Goal: Transaction & Acquisition: Purchase product/service

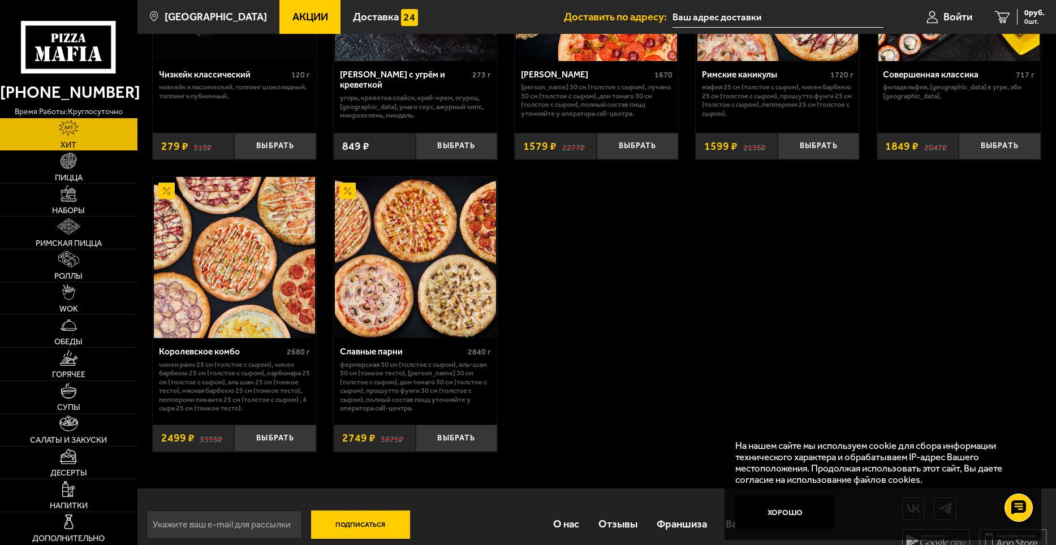
scroll to position [814, 0]
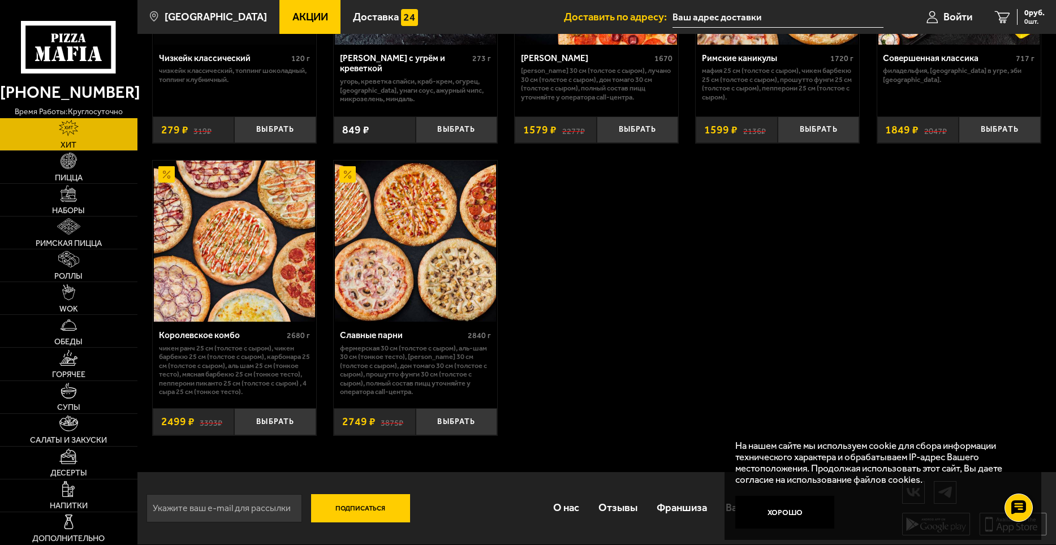
click at [269, 421] on button "Выбрать" at bounding box center [275, 421] width 82 height 27
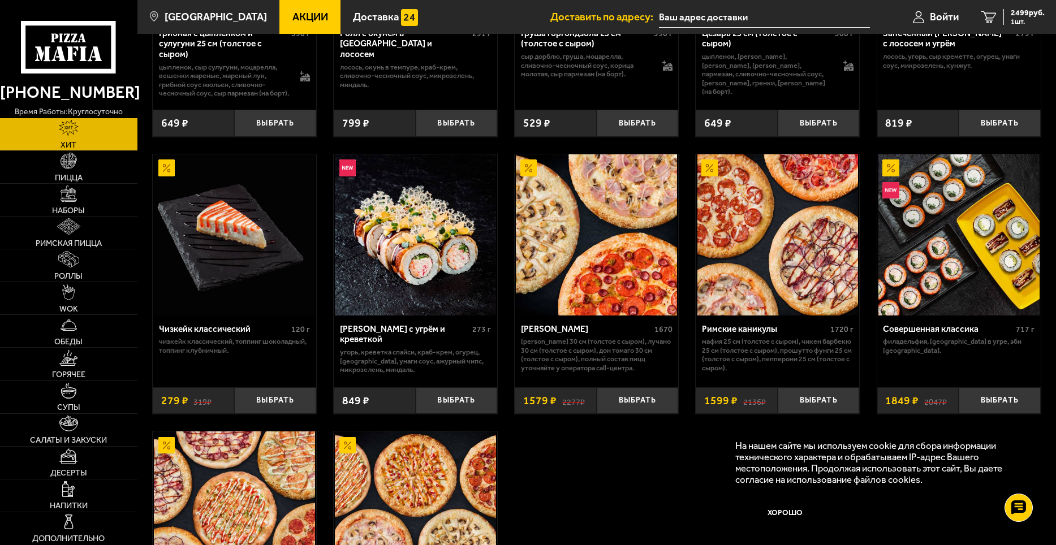
scroll to position [588, 0]
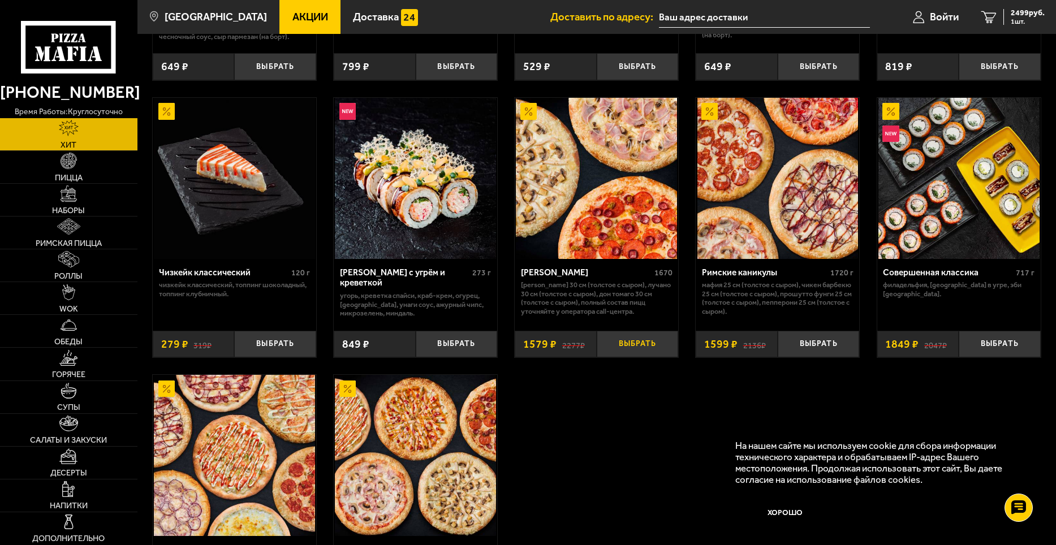
click at [633, 355] on button "Выбрать" at bounding box center [638, 344] width 82 height 27
click at [989, 356] on button "Выбрать" at bounding box center [1000, 344] width 82 height 27
click at [1019, 18] on span "3 шт." at bounding box center [1028, 21] width 34 height 7
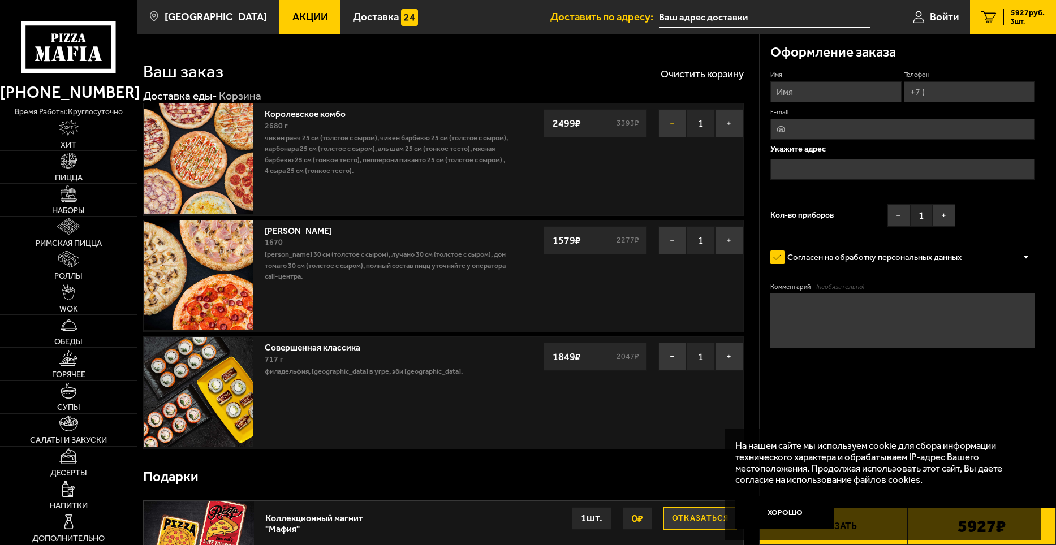
click at [670, 124] on button "−" at bounding box center [673, 123] width 28 height 28
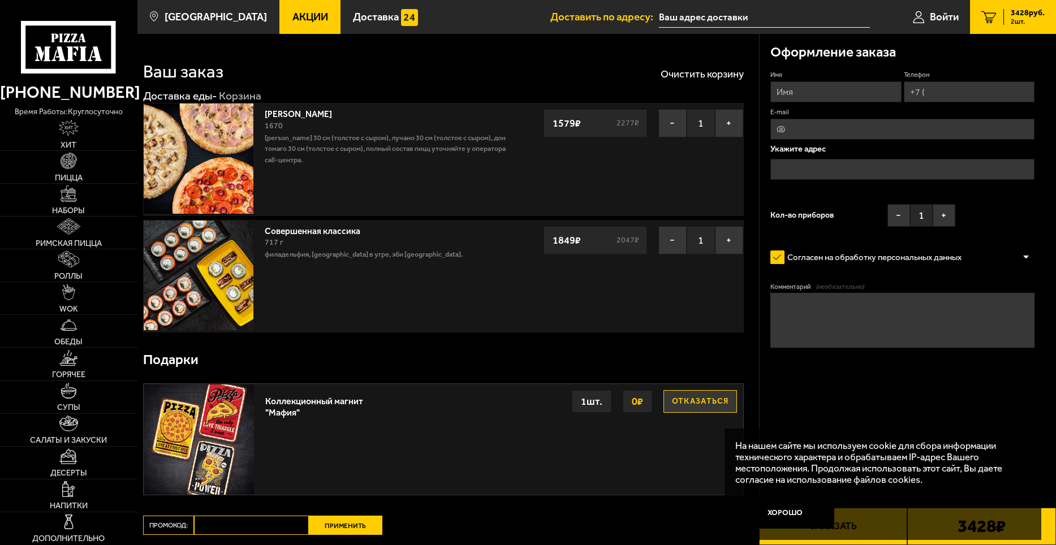
click at [707, 401] on button "Отказаться" at bounding box center [701, 401] width 74 height 23
click at [797, 91] on input "Имя" at bounding box center [836, 91] width 131 height 21
type input "[PERSON_NAME]"
type input "[PHONE_NUMBER]"
type input "[EMAIL_ADDRESS][DOMAIN_NAME]"
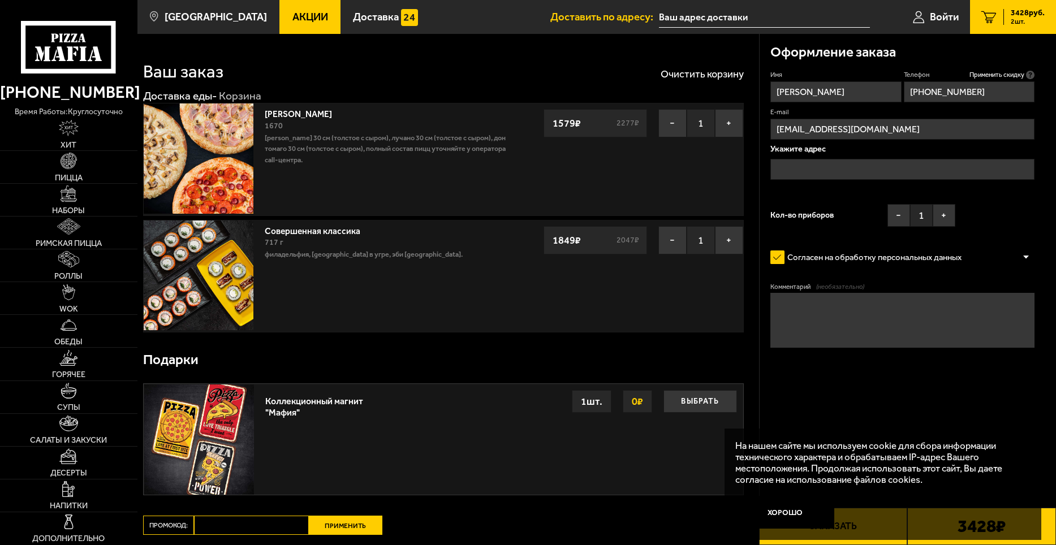
click at [809, 170] on input "text" at bounding box center [903, 169] width 264 height 21
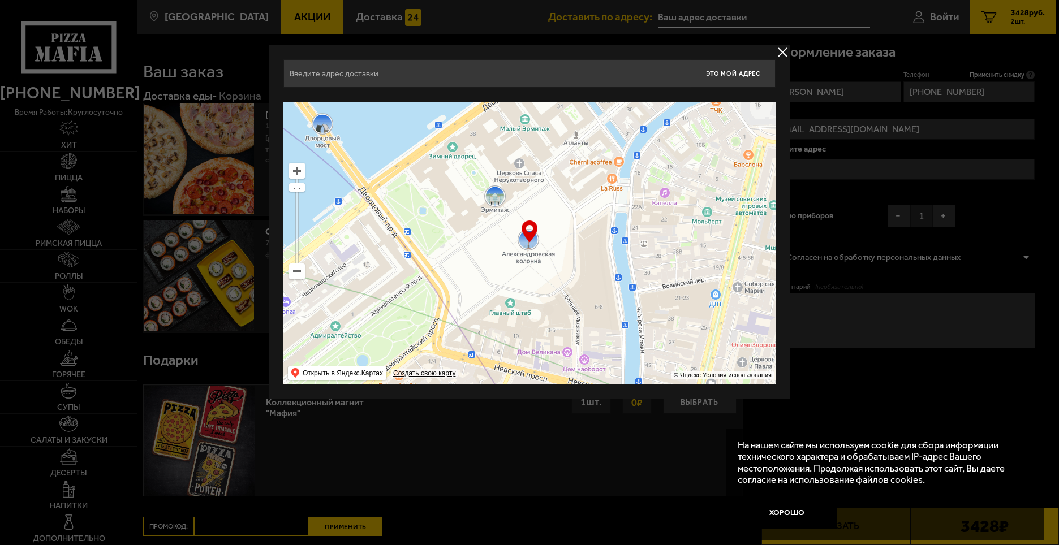
click at [580, 67] on input "text" at bounding box center [486, 73] width 407 height 28
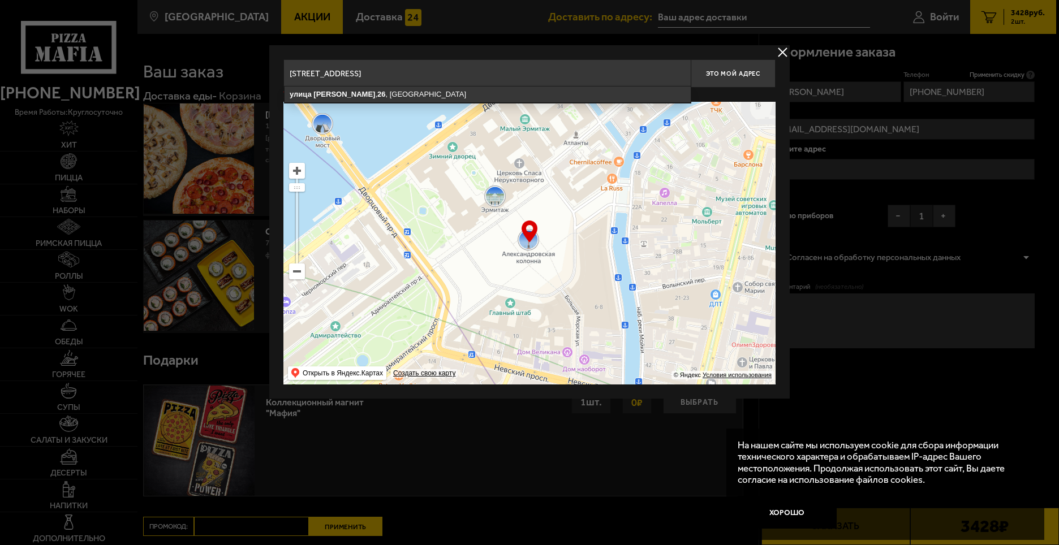
click at [576, 67] on input "[STREET_ADDRESS]" at bounding box center [486, 73] width 407 height 28
click at [522, 79] on input "[STREET_ADDRESS]" at bounding box center [486, 73] width 407 height 28
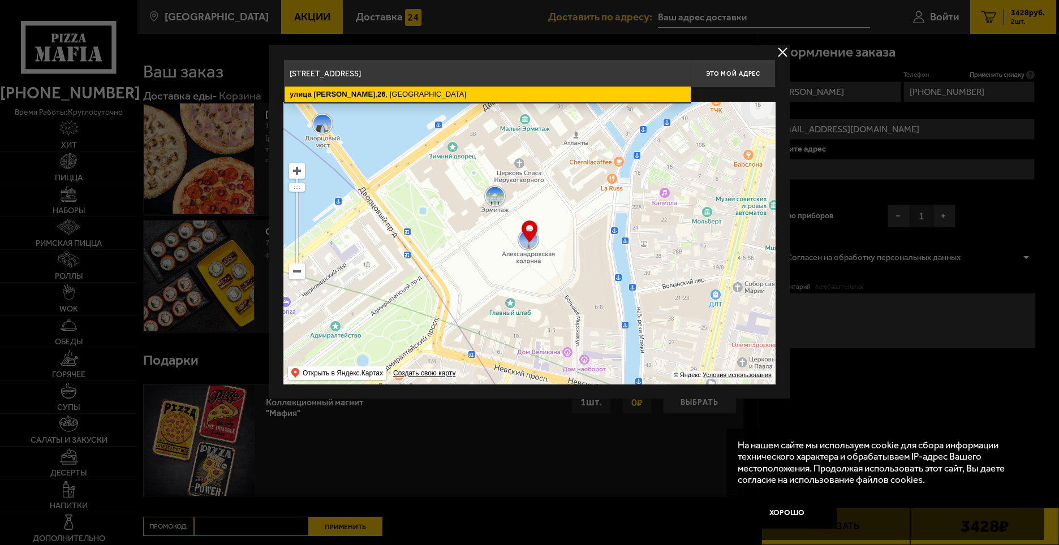
click at [512, 97] on ymaps "[STREET_ADDRESS]" at bounding box center [488, 95] width 406 height 16
type input "[STREET_ADDRESS]"
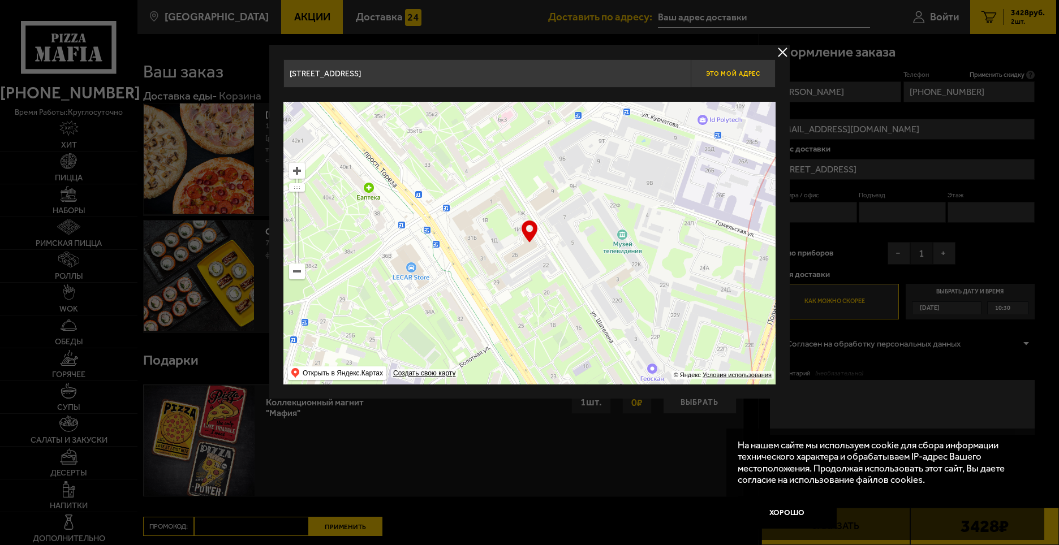
click at [725, 74] on span "Это мой адрес" at bounding box center [733, 73] width 54 height 7
type input "[STREET_ADDRESS]"
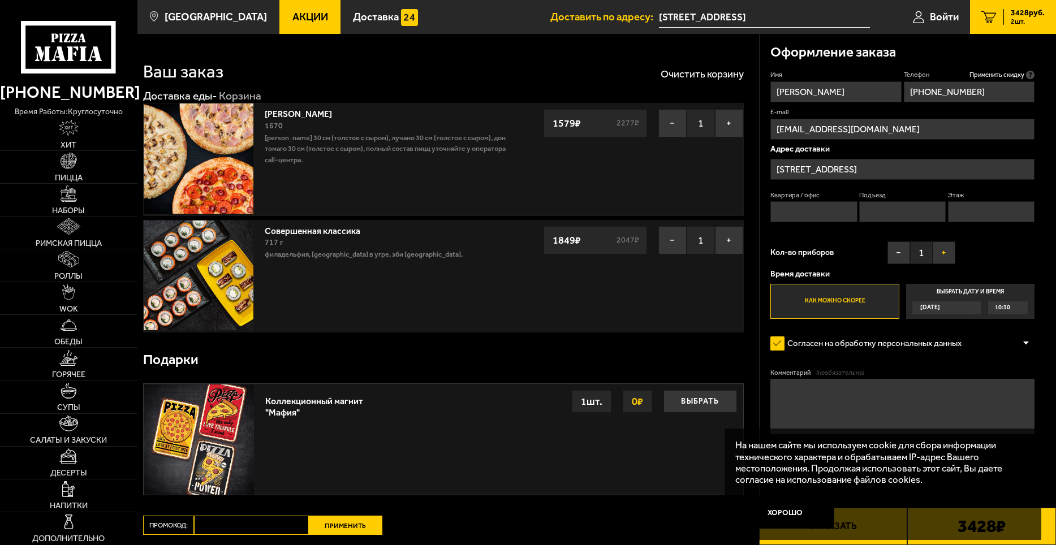
click at [943, 249] on button "+" at bounding box center [944, 253] width 23 height 23
click at [1013, 307] on div "10:30" at bounding box center [1008, 308] width 40 height 12
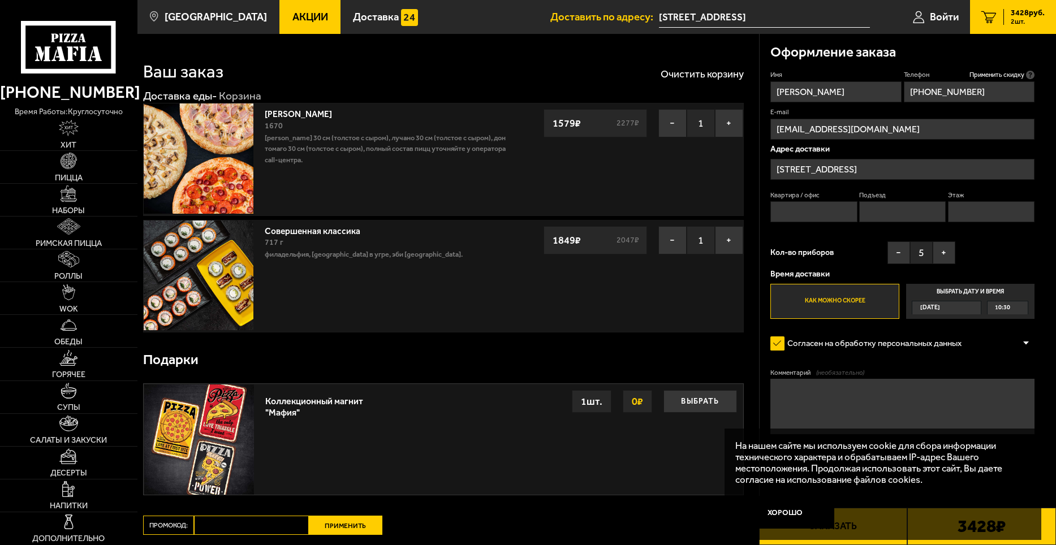
click at [0, 0] on input "Выбрать дату и время [DATE] 10:30" at bounding box center [0, 0] width 0 height 0
click at [1001, 310] on span "10:30" at bounding box center [1002, 308] width 15 height 12
click at [1004, 378] on span "11:30" at bounding box center [1003, 375] width 15 height 12
click at [841, 419] on textarea "Комментарий (необязательно)" at bounding box center [903, 406] width 264 height 55
click at [817, 210] on input "Квартира / офис" at bounding box center [814, 211] width 87 height 21
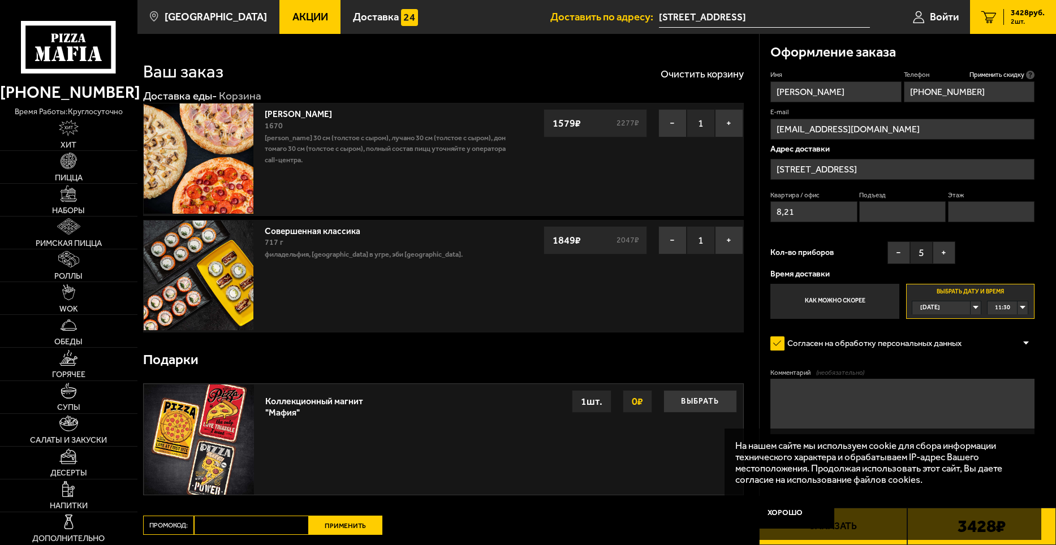
type input "8,21"
click at [970, 203] on input "Этаж" at bounding box center [991, 211] width 87 height 21
type input "4"
type input "8"
click at [780, 216] on input "8,21" at bounding box center [814, 211] width 87 height 21
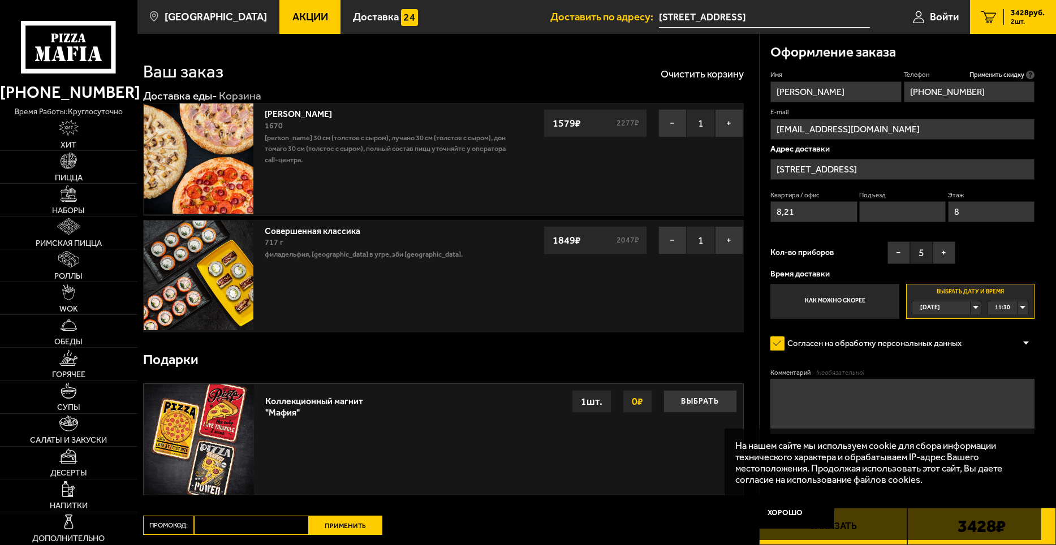
click at [782, 217] on input "8,21" at bounding box center [814, 211] width 87 height 21
click at [785, 218] on input "8,21" at bounding box center [814, 211] width 87 height 21
type input "8.21"
click at [812, 412] on textarea "Комментарий (необязательно)" at bounding box center [903, 406] width 264 height 55
